Goal: Task Accomplishment & Management: Use online tool/utility

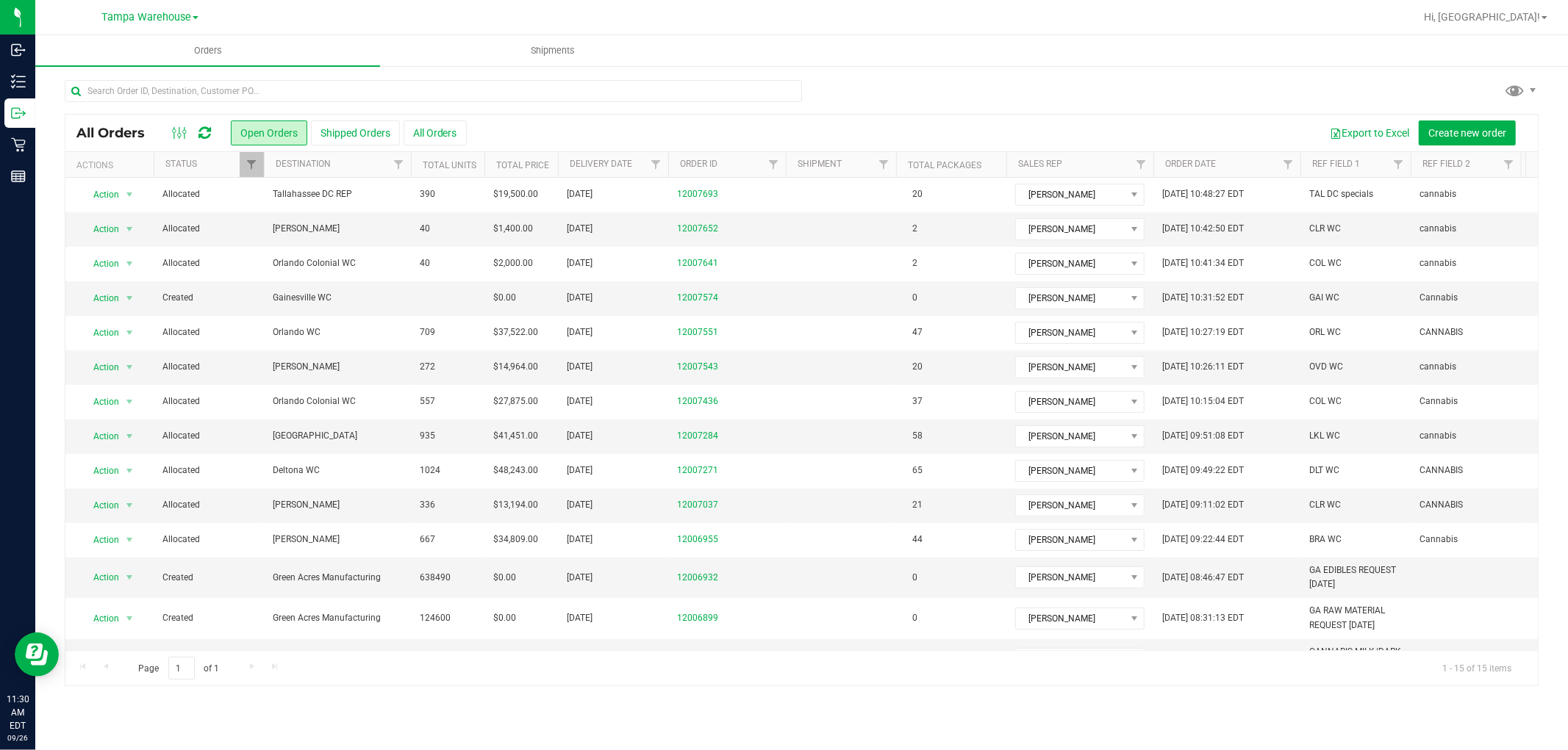
click at [216, 129] on div "All Orders" at bounding box center [152, 132] width 151 height 18
click at [204, 139] on icon at bounding box center [204, 132] width 12 height 15
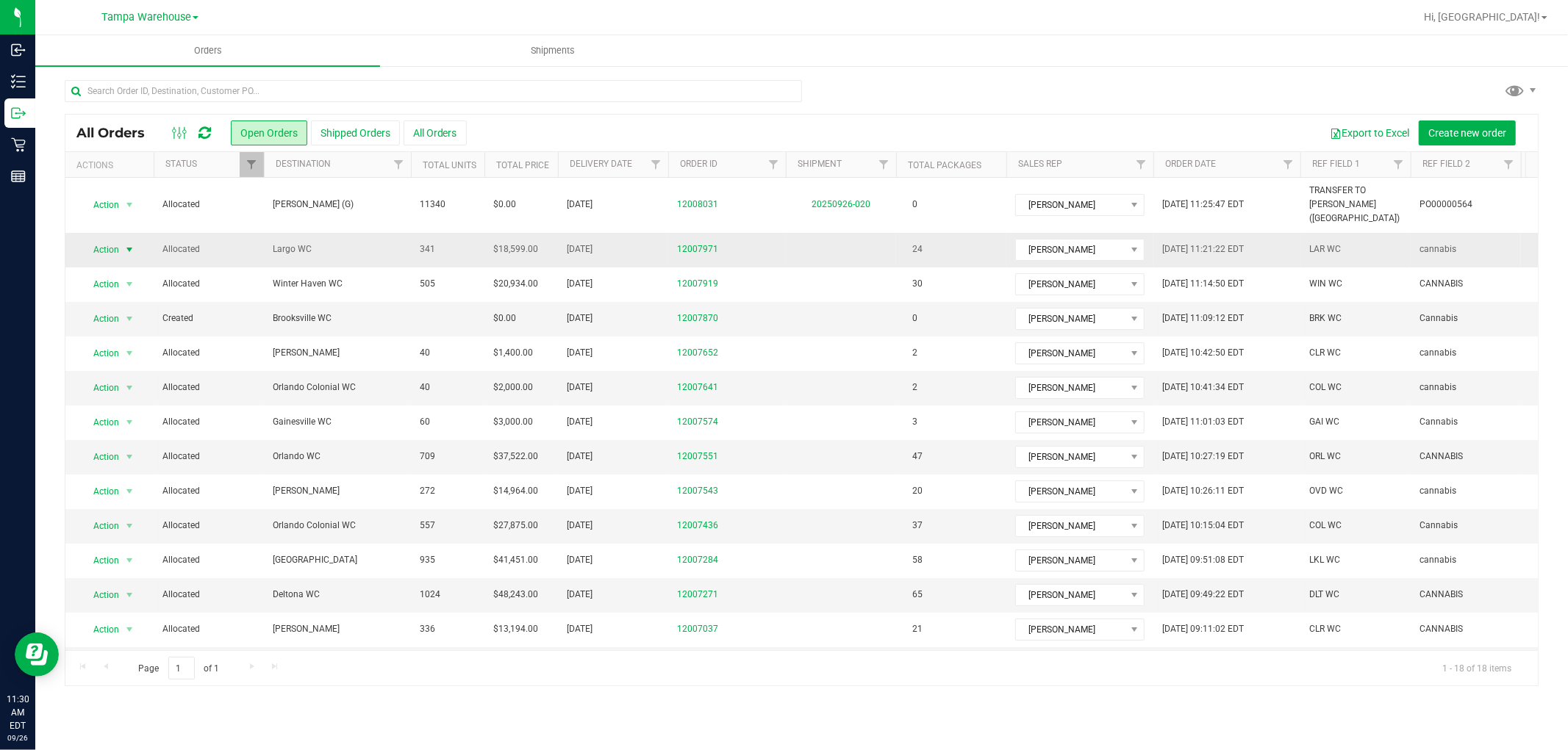
click at [131, 244] on span "select" at bounding box center [129, 249] width 11 height 11
click at [136, 450] on li "Print packing list" at bounding box center [136, 454] width 110 height 22
click at [196, 127] on div at bounding box center [191, 132] width 49 height 18
click at [201, 129] on icon at bounding box center [204, 132] width 12 height 15
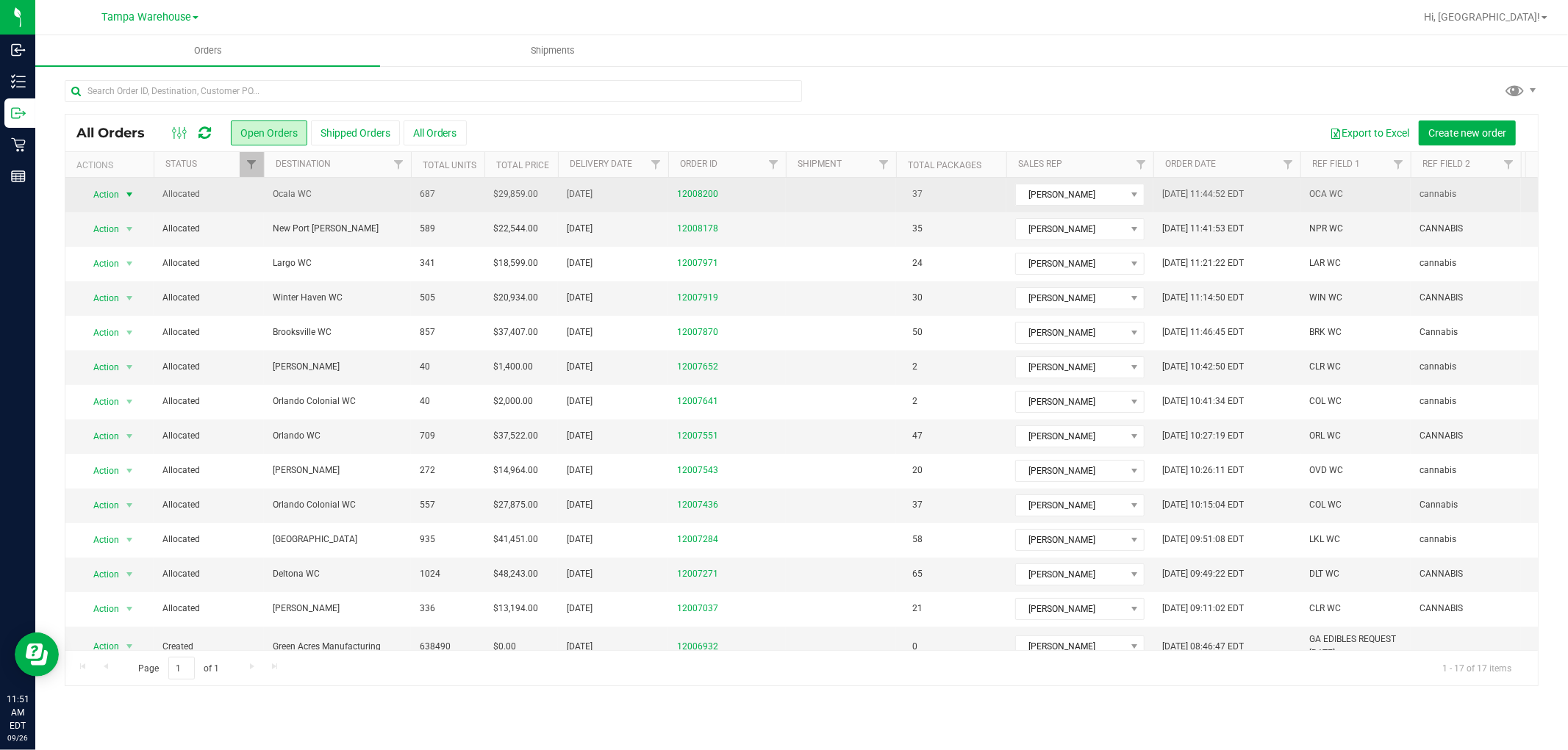
click at [113, 197] on span "Action" at bounding box center [100, 194] width 40 height 21
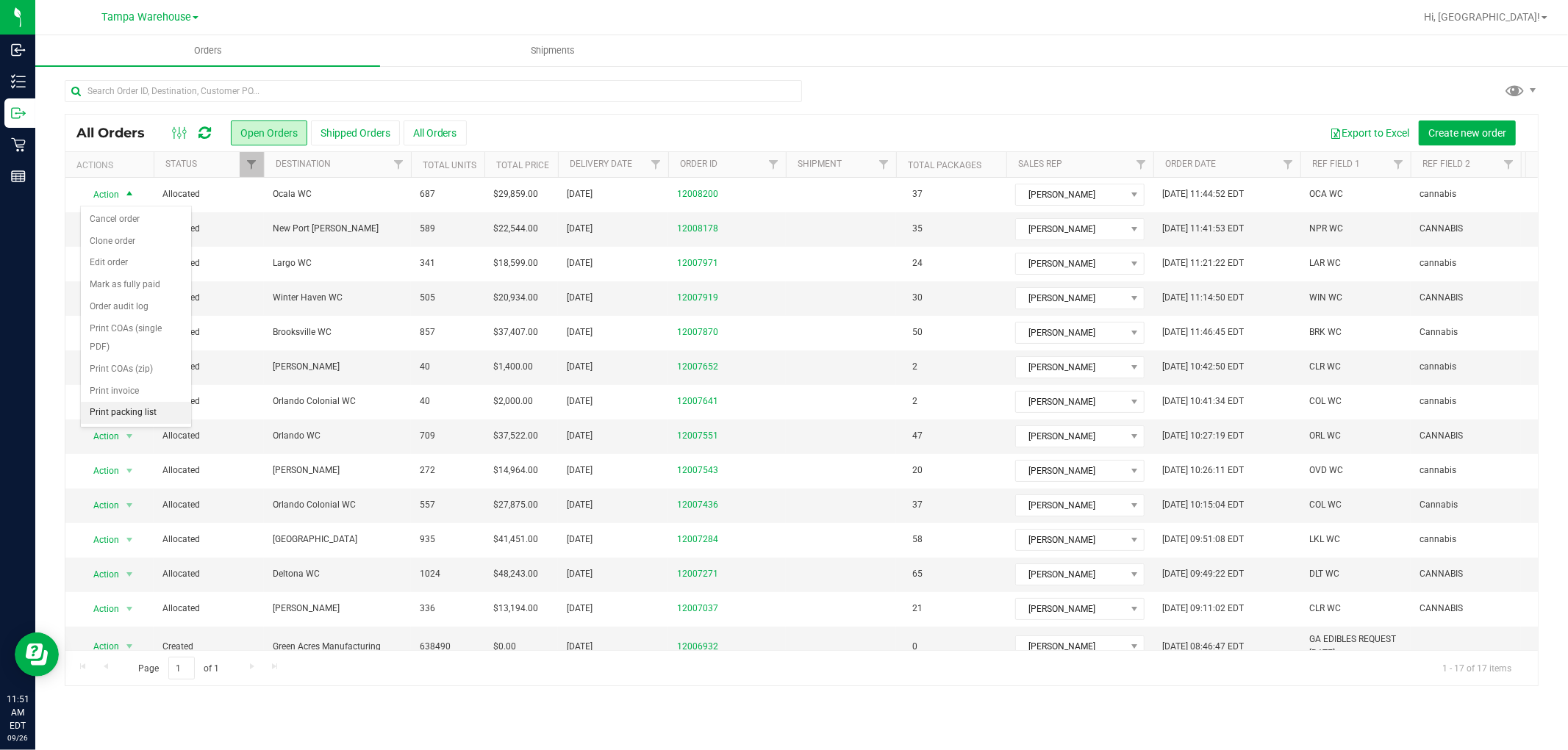
click at [148, 410] on li "Print packing list" at bounding box center [136, 412] width 110 height 22
click at [201, 129] on icon at bounding box center [204, 132] width 12 height 15
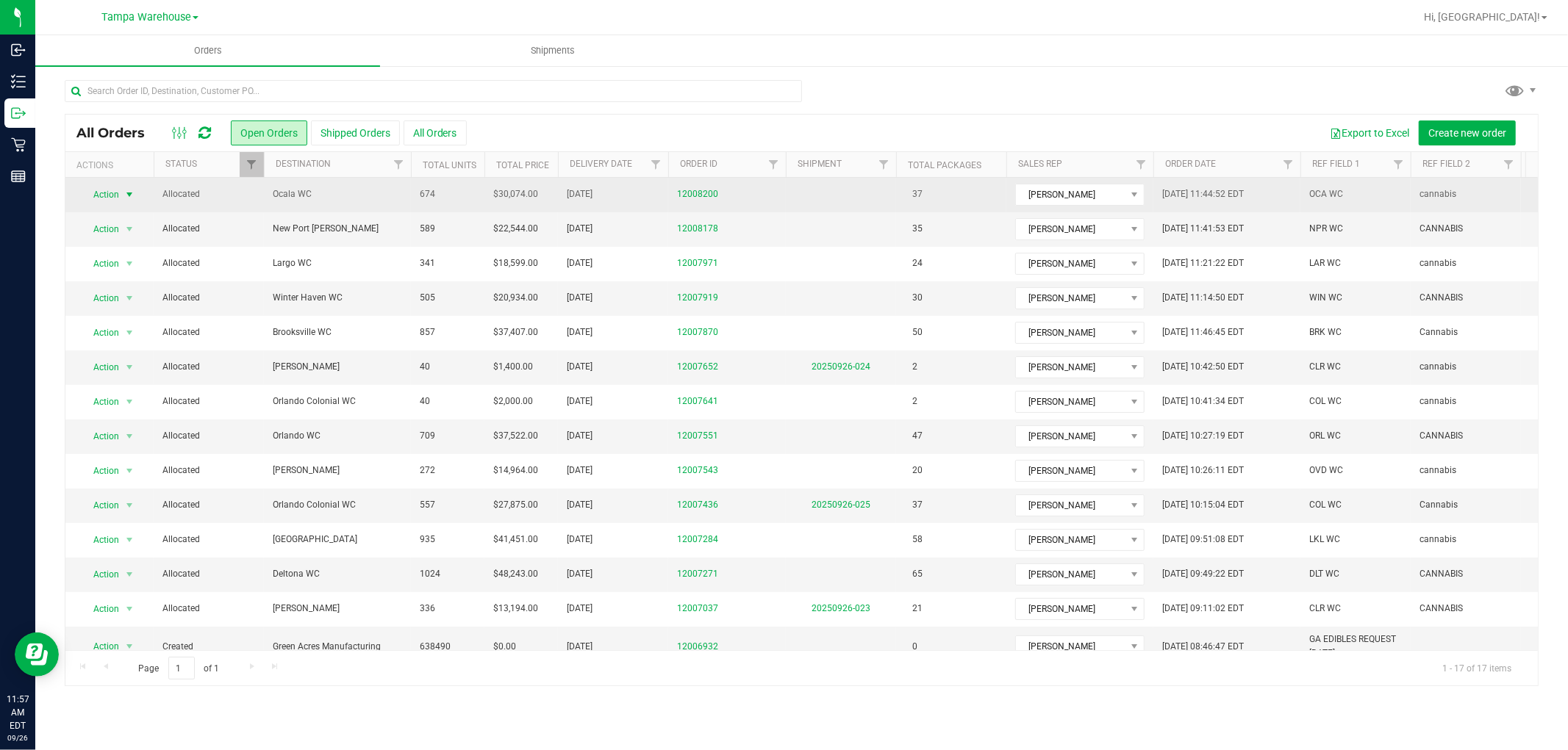
click at [125, 200] on span "select" at bounding box center [129, 194] width 11 height 11
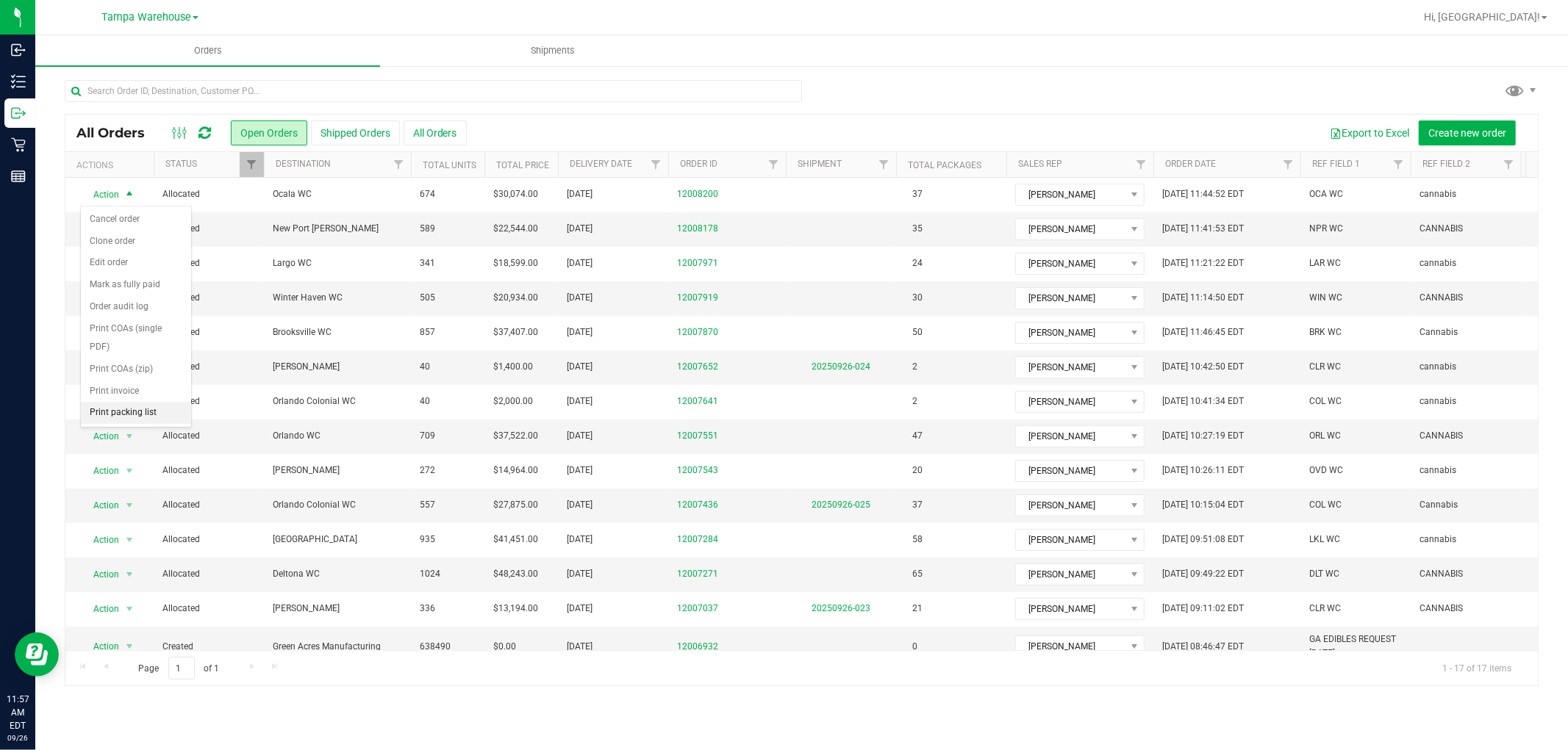
click at [145, 416] on li "Print packing list" at bounding box center [136, 412] width 110 height 22
click at [202, 131] on icon at bounding box center [204, 132] width 12 height 15
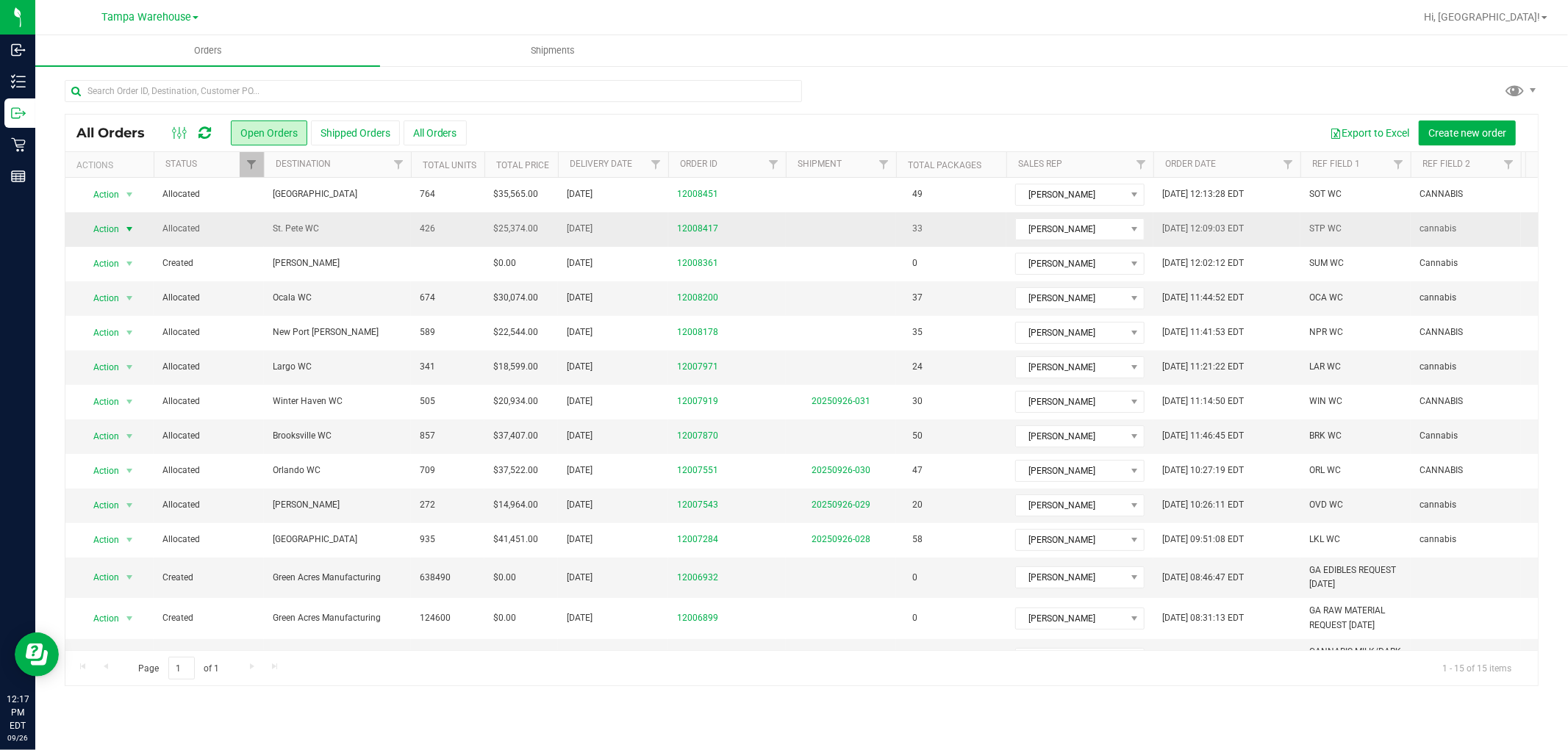
click at [118, 231] on span "Action" at bounding box center [100, 229] width 40 height 21
click at [120, 445] on li "Print packing list" at bounding box center [136, 448] width 110 height 22
click at [1506, 19] on span "Hi, [GEOGRAPHIC_DATA]!" at bounding box center [1482, 16] width 116 height 11
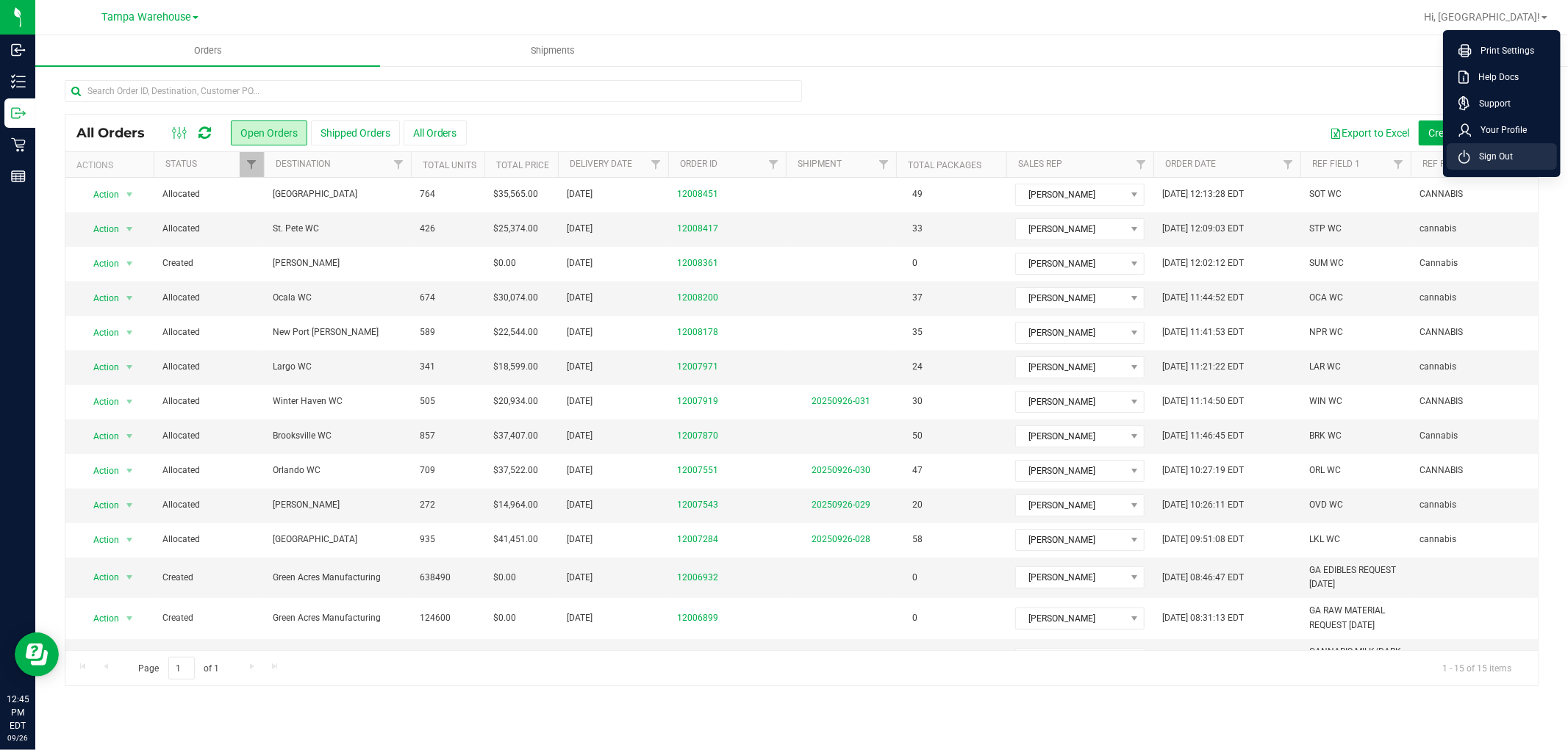
click at [1529, 148] on li "Sign Out" at bounding box center [1502, 156] width 110 height 27
